Goal: Check status

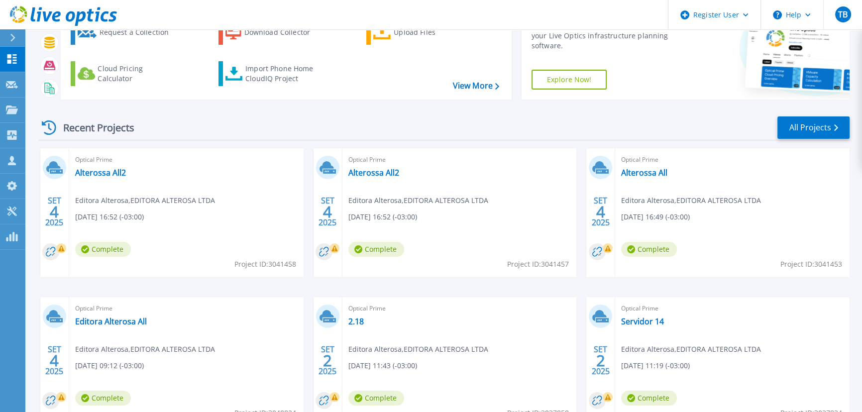
scroll to position [45, 0]
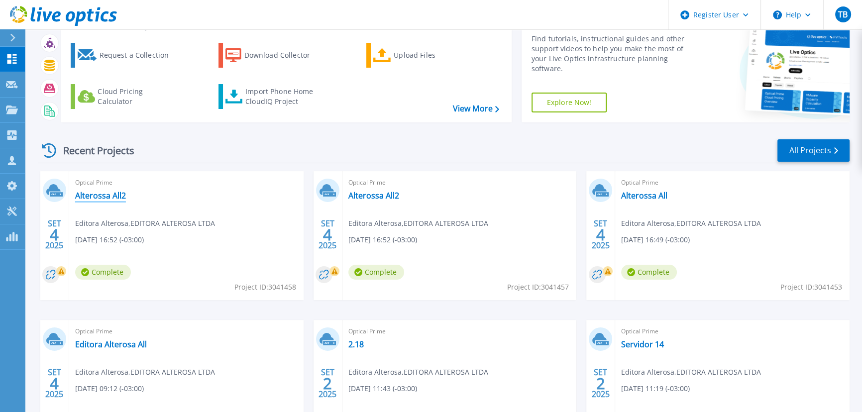
click at [106, 195] on link "Alterossa All2" at bounding box center [100, 196] width 51 height 10
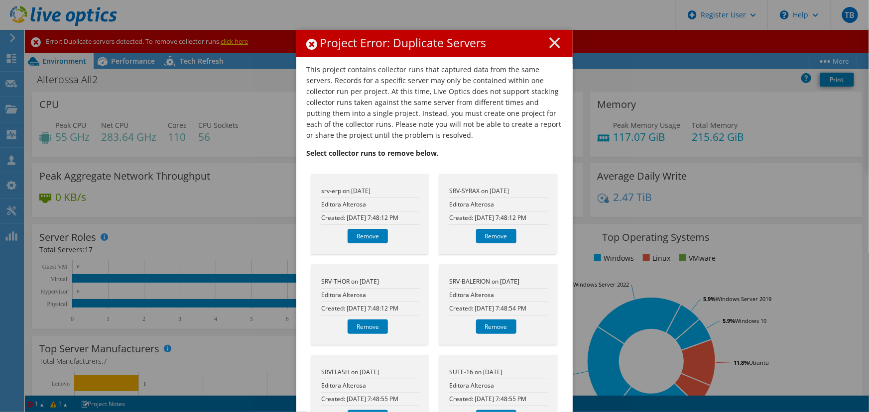
click at [548, 50] on div "Project Error: Duplicate Servers" at bounding box center [434, 43] width 276 height 27
click at [552, 44] on line at bounding box center [555, 43] width 10 height 10
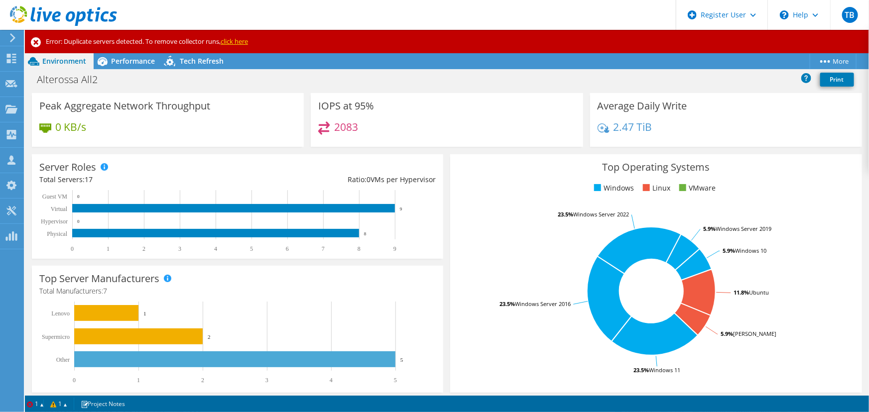
scroll to position [25, 0]
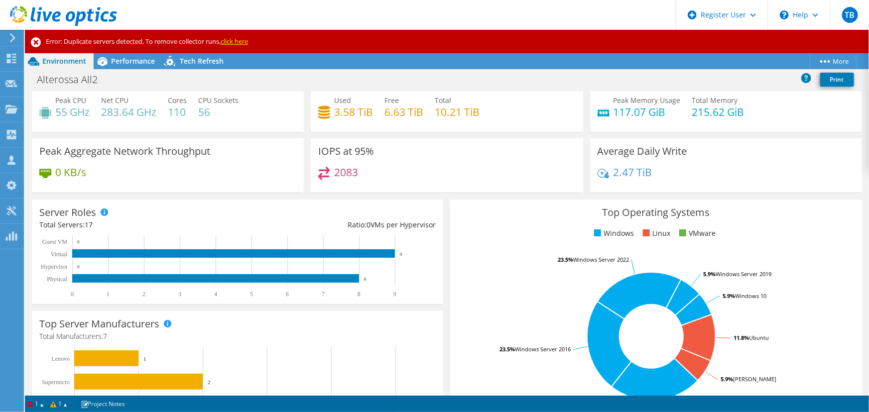
click at [141, 59] on span "Performance" at bounding box center [133, 60] width 44 height 9
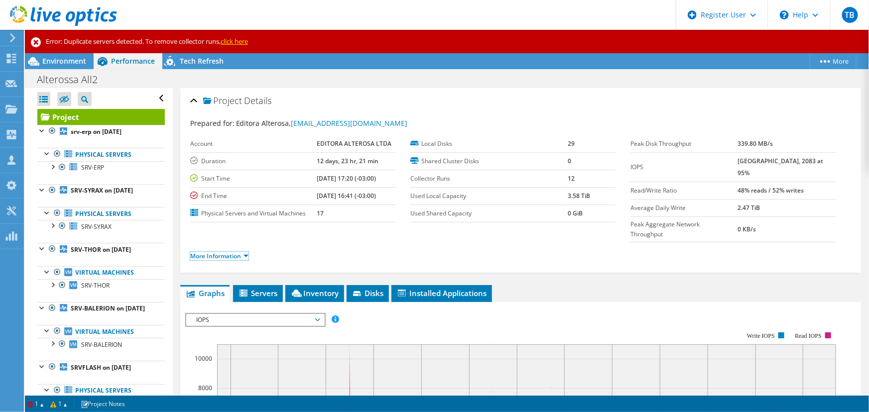
click at [243, 252] on link "More Information" at bounding box center [219, 256] width 58 height 8
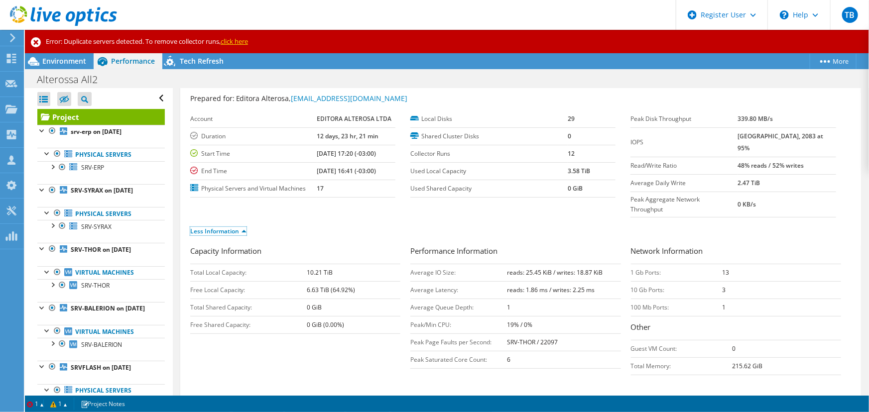
scroll to position [45, 0]
